Goal: Information Seeking & Learning: Learn about a topic

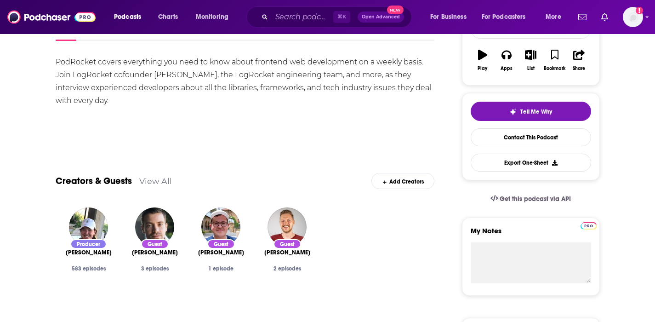
scroll to position [19, 0]
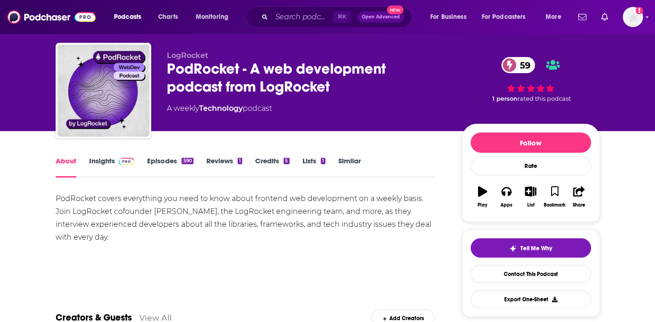
click at [109, 158] on link "Insights" at bounding box center [111, 166] width 45 height 21
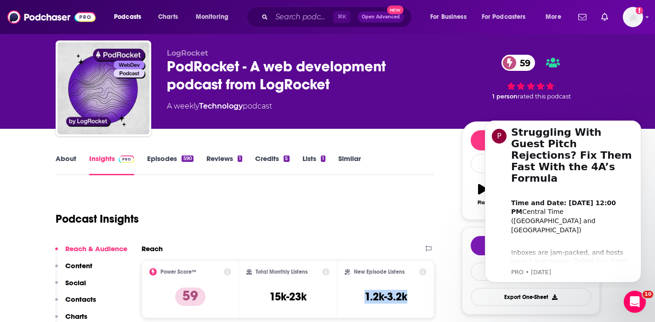
drag, startPoint x: 416, startPoint y: 299, endPoint x: 357, endPoint y: 299, distance: 58.8
click at [357, 299] on div "New Episode Listens 1.2k-3.2k" at bounding box center [386, 289] width 82 height 42
copy h3 "1.2k-3.2k"
click at [79, 298] on p "Contacts" at bounding box center [80, 298] width 31 height 9
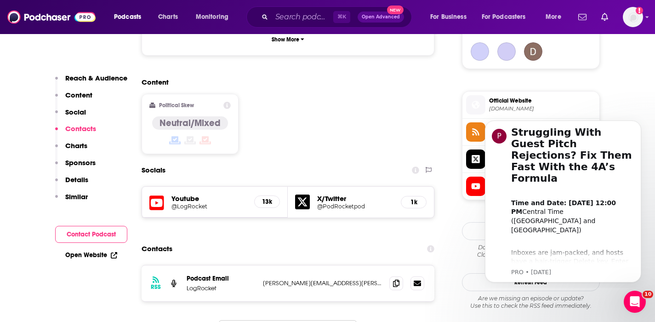
scroll to position [758, 0]
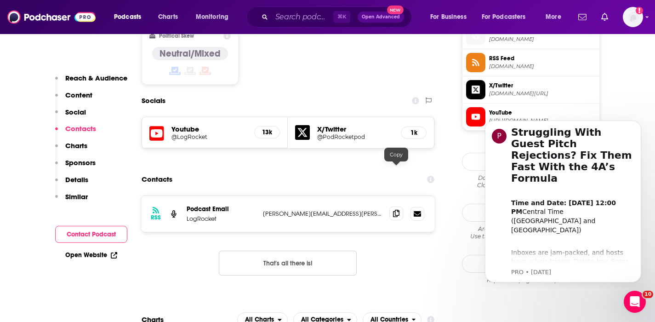
click at [394, 209] on icon at bounding box center [396, 212] width 6 height 7
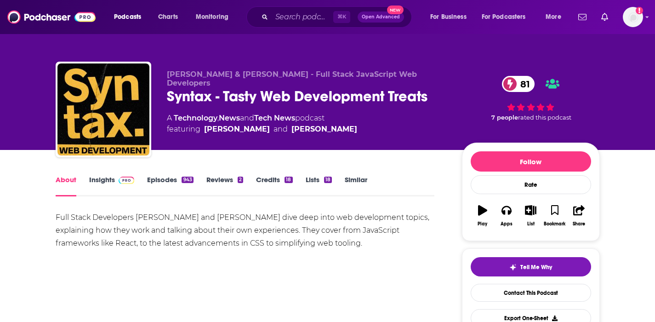
click at [107, 178] on link "Insights" at bounding box center [111, 185] width 45 height 21
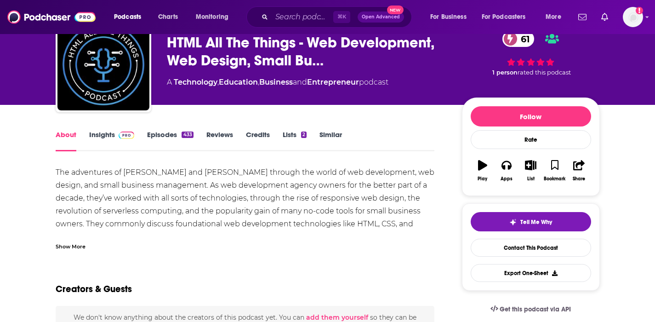
scroll to position [72, 0]
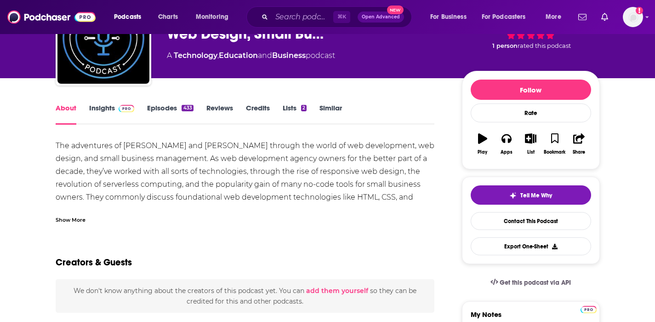
click at [105, 103] on div "About Insights Episodes 433 Reviews Credits Lists 2 Similar" at bounding box center [245, 113] width 379 height 23
click at [101, 109] on link "Insights" at bounding box center [111, 113] width 45 height 21
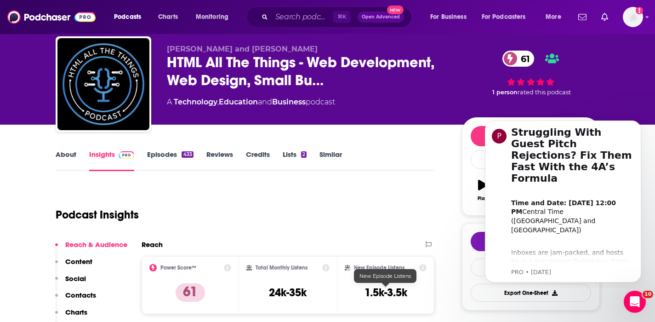
scroll to position [164, 0]
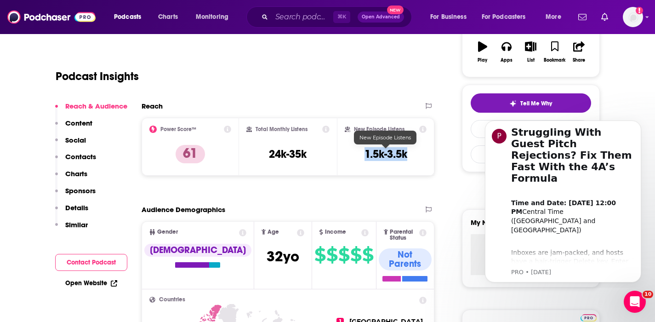
drag, startPoint x: 414, startPoint y: 153, endPoint x: 366, endPoint y: 154, distance: 48.7
click at [366, 154] on div "New Episode Listens 1.5k-3.5k" at bounding box center [386, 146] width 82 height 42
copy h3 "1.5k-3.5k"
click at [70, 157] on p "Contacts" at bounding box center [80, 156] width 31 height 9
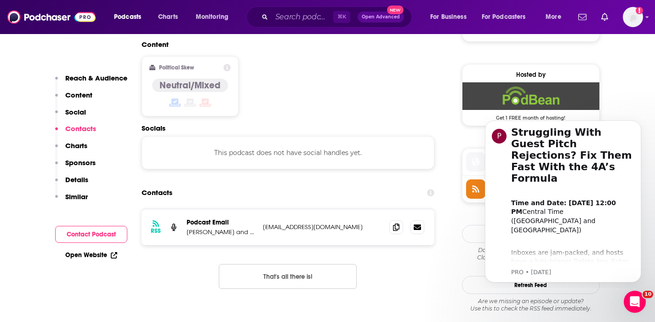
scroll to position [718, 0]
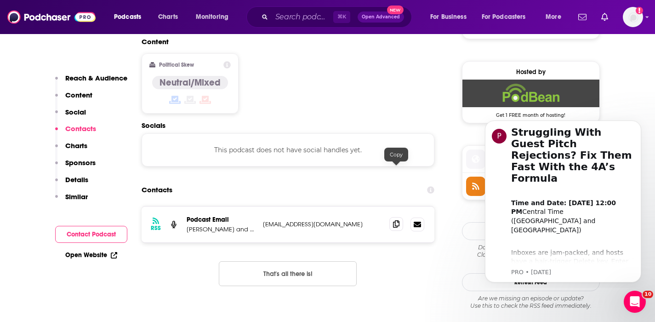
click at [396, 220] on icon at bounding box center [396, 223] width 6 height 7
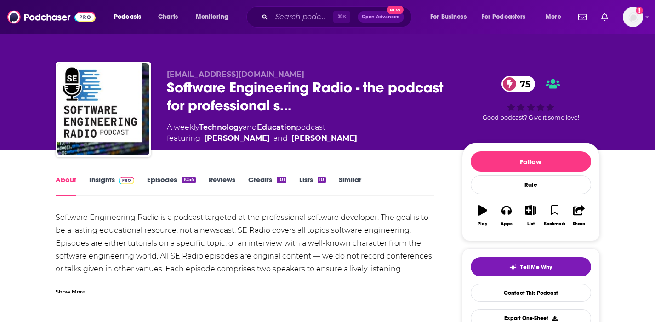
click at [97, 182] on link "Insights" at bounding box center [111, 185] width 45 height 21
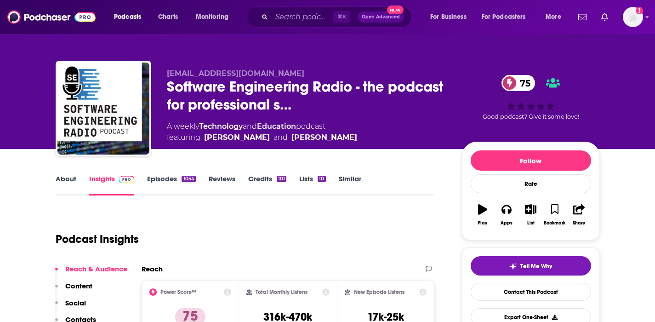
scroll to position [2, 0]
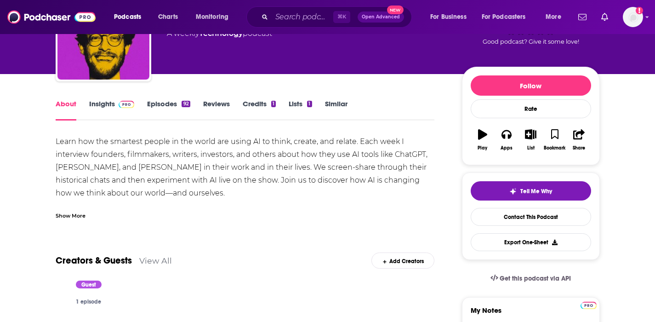
scroll to position [87, 0]
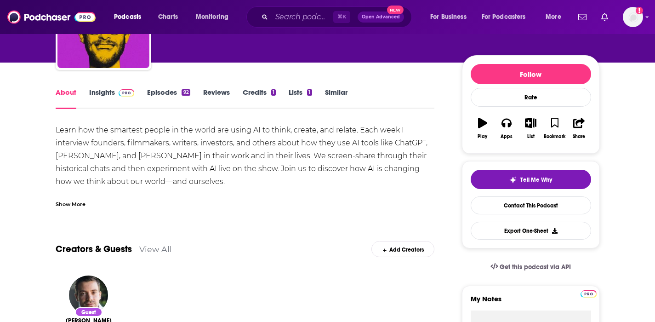
click at [108, 90] on link "Insights" at bounding box center [111, 98] width 45 height 21
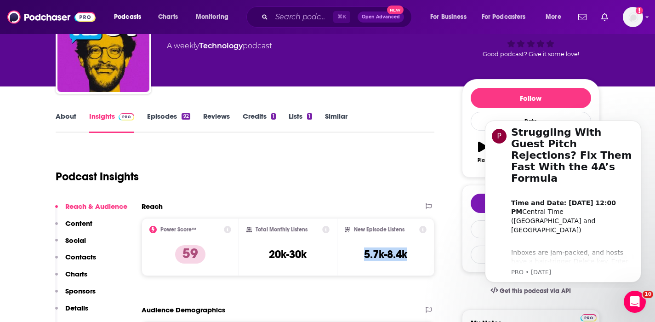
drag, startPoint x: 410, startPoint y: 254, endPoint x: 360, endPoint y: 256, distance: 49.7
click at [360, 256] on div "New Episode Listens 5.7k-8.4k" at bounding box center [386, 247] width 82 height 42
copy h3 "5.7k-8.4k"
click at [87, 255] on p "Contacts" at bounding box center [80, 256] width 31 height 9
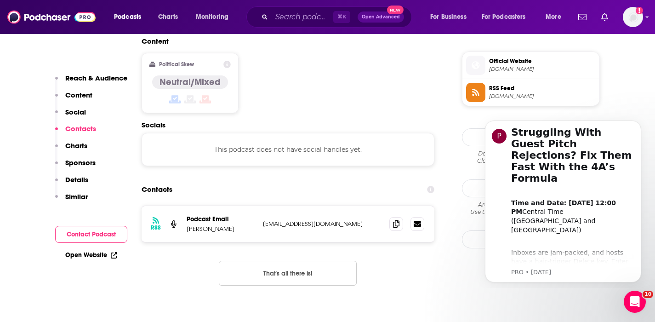
scroll to position [729, 0]
click at [395, 219] on icon at bounding box center [396, 222] width 6 height 7
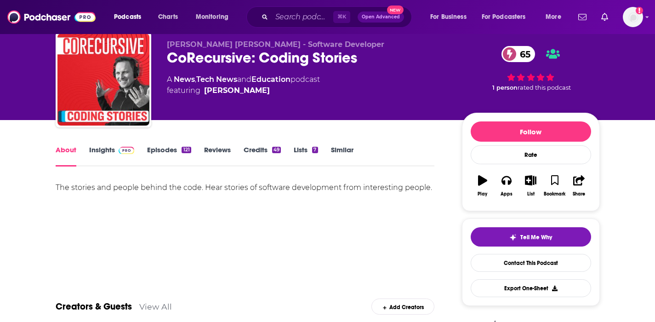
scroll to position [64, 0]
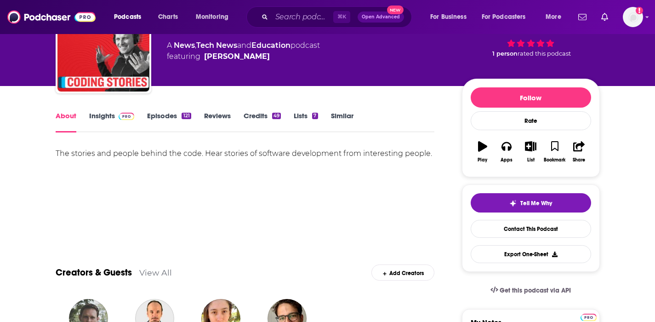
click at [102, 113] on link "Insights" at bounding box center [111, 121] width 45 height 21
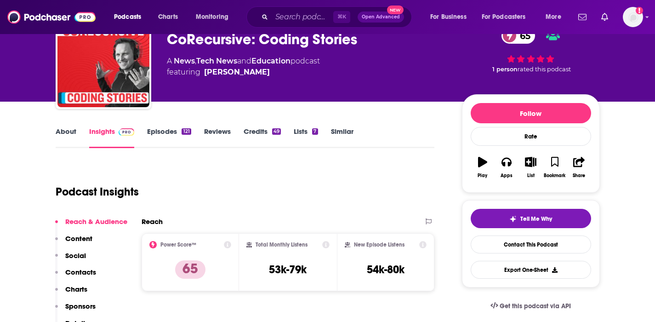
scroll to position [48, 0]
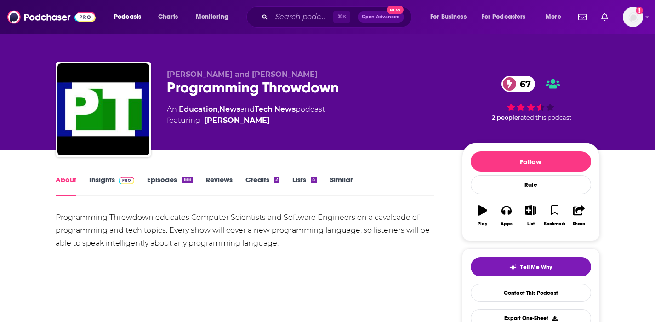
click at [105, 177] on link "Insights" at bounding box center [111, 185] width 45 height 21
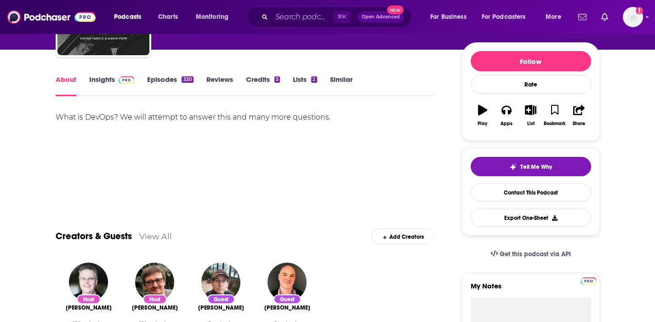
scroll to position [103, 0]
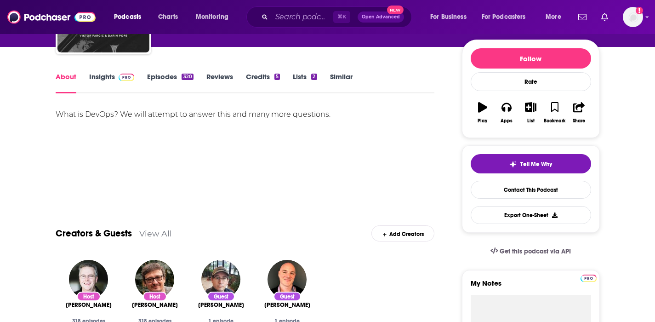
click at [102, 76] on link "Insights" at bounding box center [111, 82] width 45 height 21
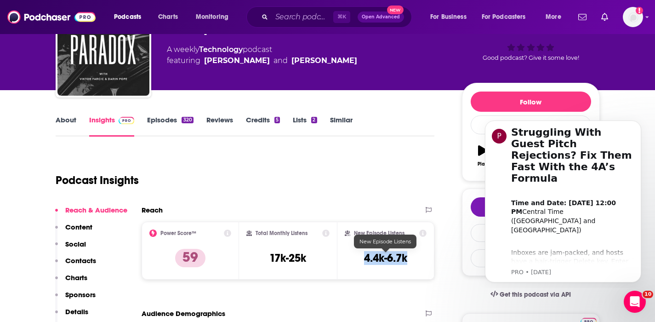
drag, startPoint x: 415, startPoint y: 258, endPoint x: 362, endPoint y: 256, distance: 52.9
click at [362, 256] on div "New Episode Listens 4.4k-6.7k" at bounding box center [386, 250] width 82 height 42
copy h3 "4.4k-6.7k"
click at [73, 258] on p "Contacts" at bounding box center [80, 260] width 31 height 9
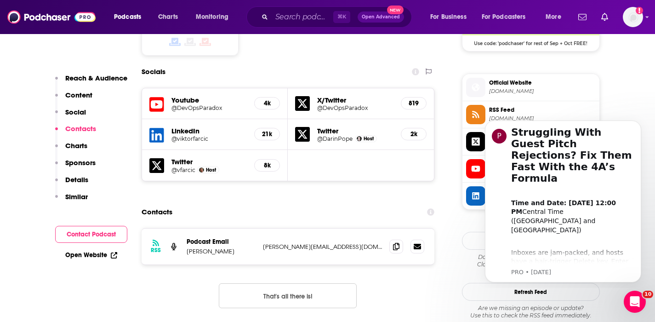
scroll to position [821, 0]
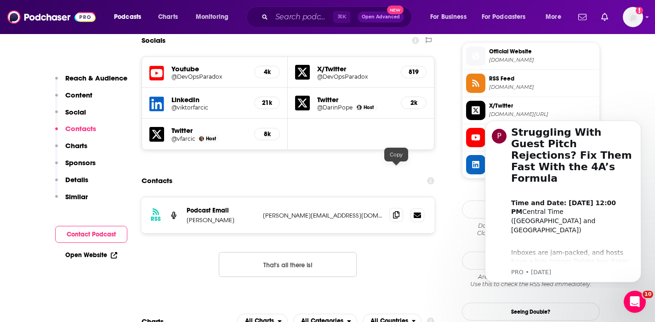
click at [397, 211] on icon at bounding box center [396, 214] width 6 height 7
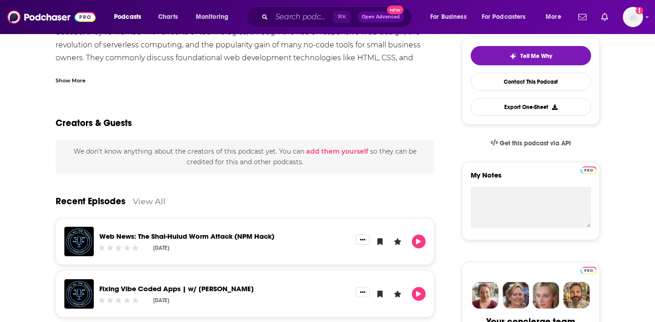
scroll to position [28, 0]
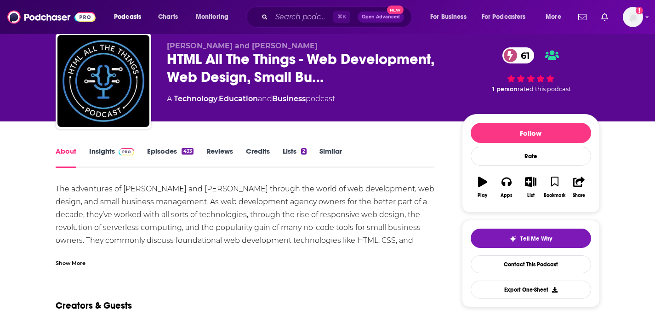
click at [101, 149] on link "Insights" at bounding box center [111, 157] width 45 height 21
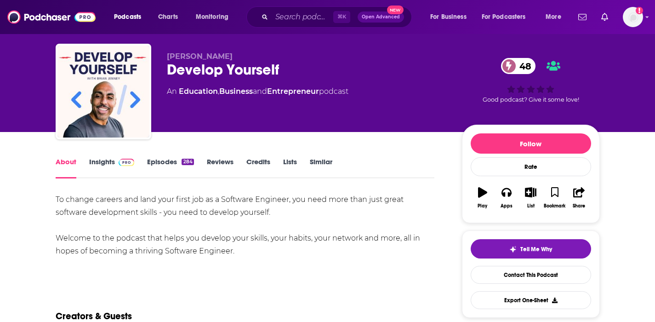
scroll to position [18, 0]
click at [99, 163] on link "Insights" at bounding box center [111, 167] width 45 height 21
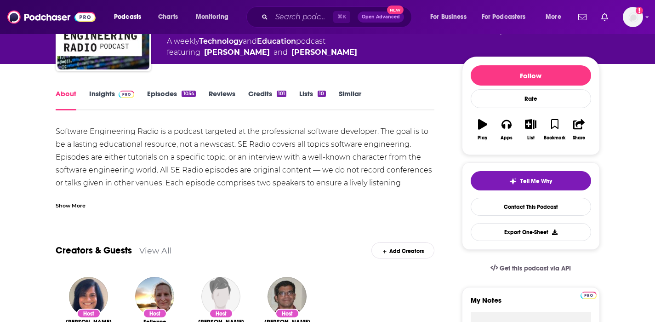
scroll to position [85, 0]
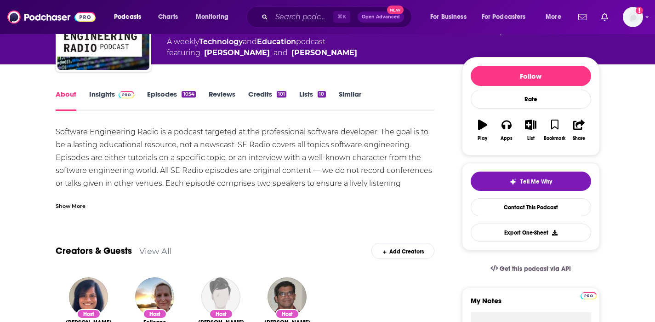
click at [100, 90] on link "Insights" at bounding box center [111, 100] width 45 height 21
